Goal: Information Seeking & Learning: Find specific fact

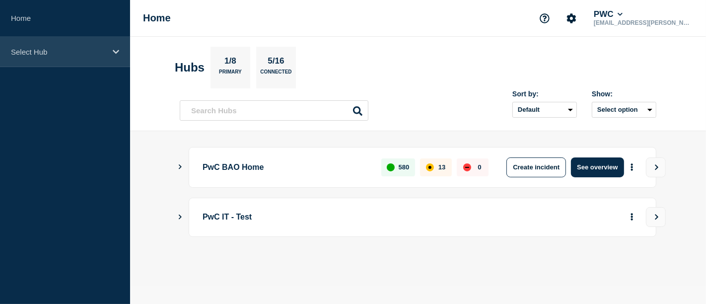
click at [115, 55] on div "Select Hub" at bounding box center [65, 52] width 130 height 30
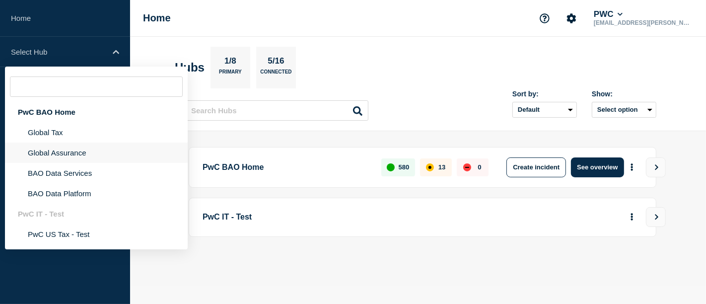
click at [59, 152] on li "Global Assurance" at bounding box center [96, 153] width 183 height 20
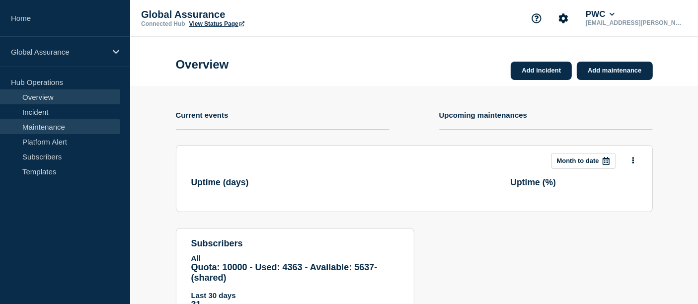
click at [45, 122] on link "Maintenance" at bounding box center [60, 126] width 120 height 15
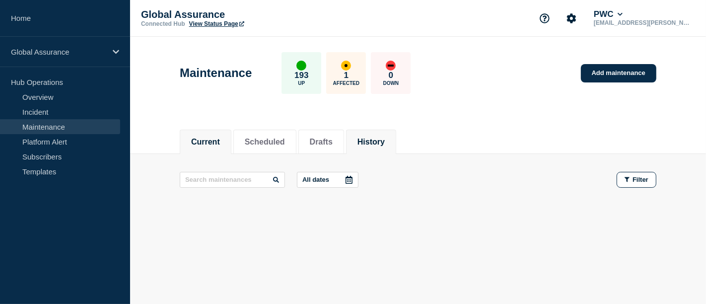
click at [388, 133] on li "History" at bounding box center [371, 142] width 50 height 24
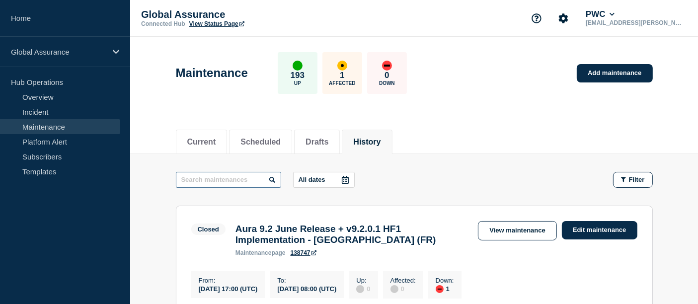
click at [203, 178] on input "text" at bounding box center [228, 180] width 105 height 16
type input "remediation"
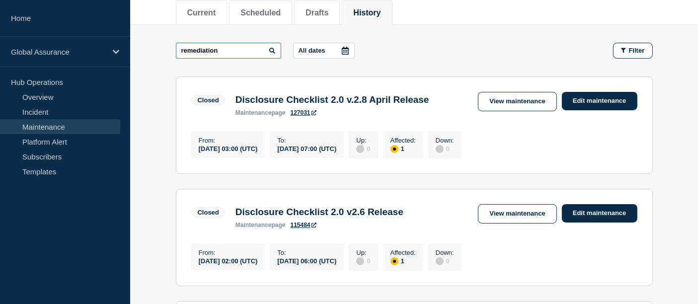
scroll to position [131, 0]
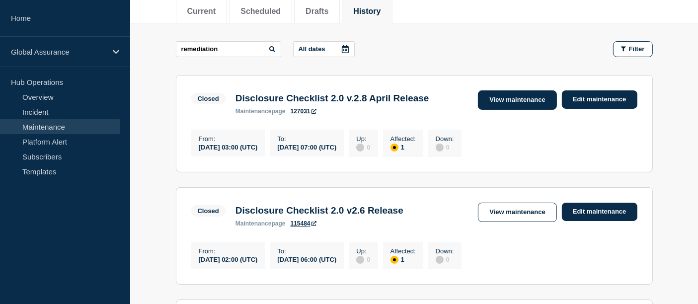
click at [518, 102] on link "View maintenance" at bounding box center [517, 99] width 78 height 19
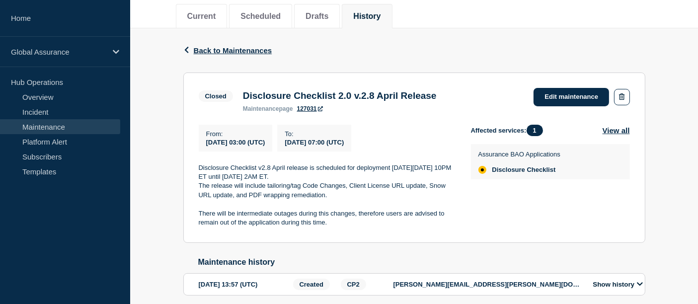
scroll to position [128, 0]
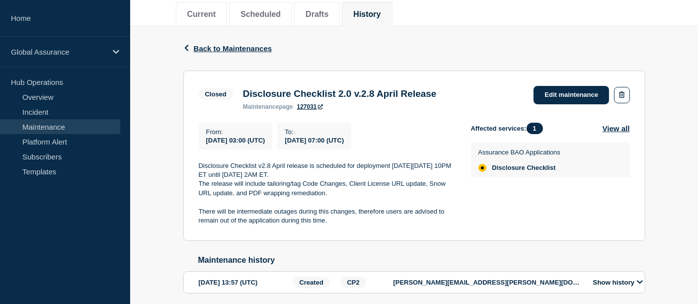
drag, startPoint x: 329, startPoint y: 224, endPoint x: 181, endPoint y: 168, distance: 158.9
click at [181, 168] on div "Back Back to Maintenances Closed Disclosure Checklist 2.0 v.2.8 April Release F…" at bounding box center [414, 175] width 477 height 298
copy div "Disclosure Checklist v2.8 April release is scheduled for deployment [DATE][DATE…"
click at [187, 47] on icon "button" at bounding box center [186, 48] width 7 height 6
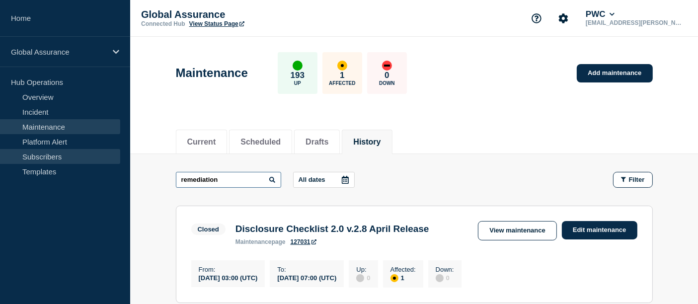
drag, startPoint x: 229, startPoint y: 181, endPoint x: 108, endPoint y: 156, distance: 123.8
type input "vulnerability"
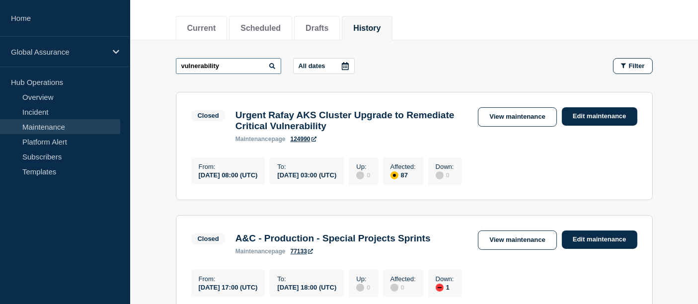
scroll to position [118, 0]
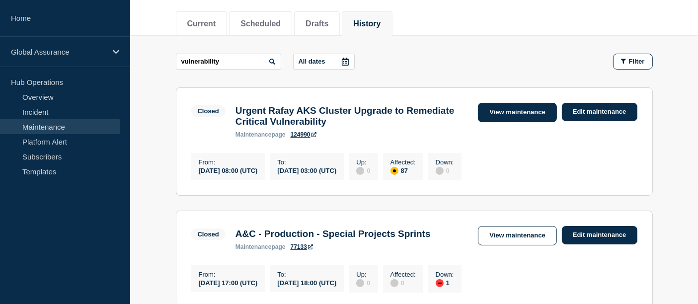
click at [520, 111] on link "View maintenance" at bounding box center [517, 112] width 78 height 19
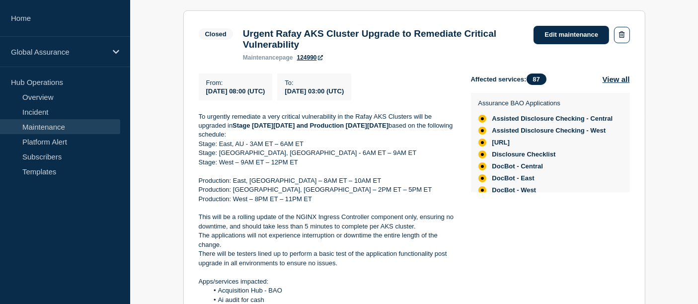
scroll to position [193, 0]
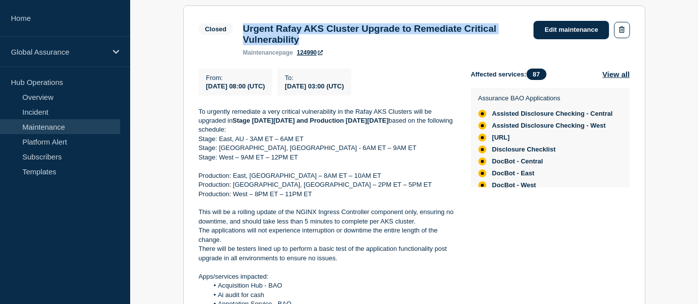
drag, startPoint x: 244, startPoint y: 32, endPoint x: 369, endPoint y: 41, distance: 125.0
click at [369, 41] on h3 "Urgent Rafay AKS Cluster Upgrade to Remediate Critical Vulnerability" at bounding box center [383, 34] width 281 height 22
